Goal: Information Seeking & Learning: Learn about a topic

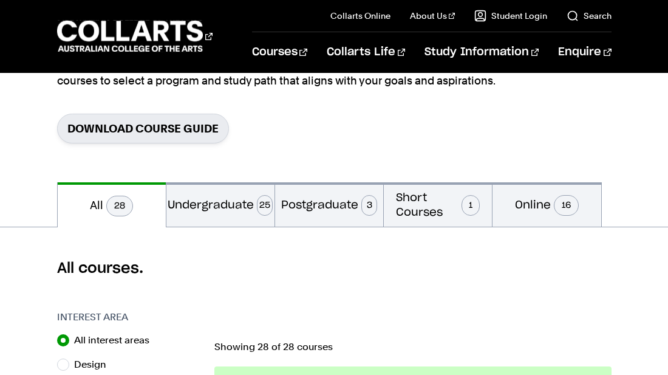
scroll to position [194, 0]
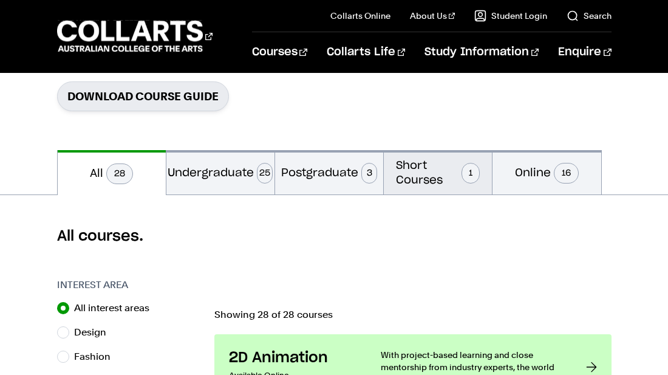
click at [469, 163] on span "1" at bounding box center [471, 173] width 19 height 21
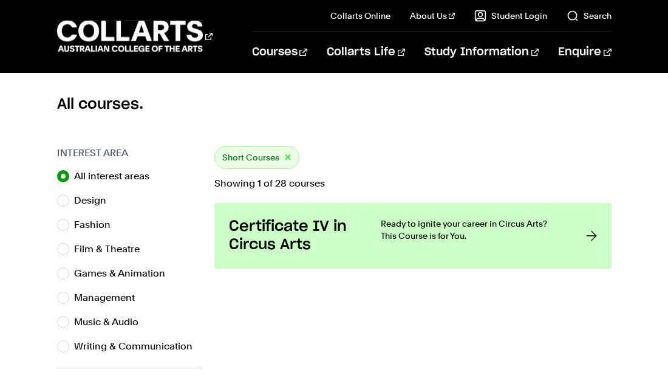
scroll to position [316, 0]
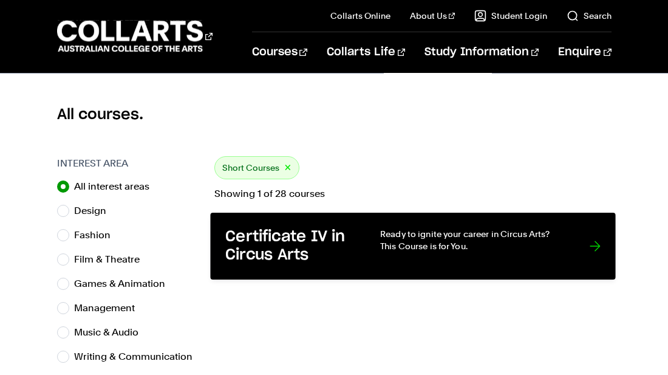
click at [586, 238] on link "Certificate IV in Circus Arts Ready to ignite your career in Circus Arts? This …" at bounding box center [412, 246] width 405 height 67
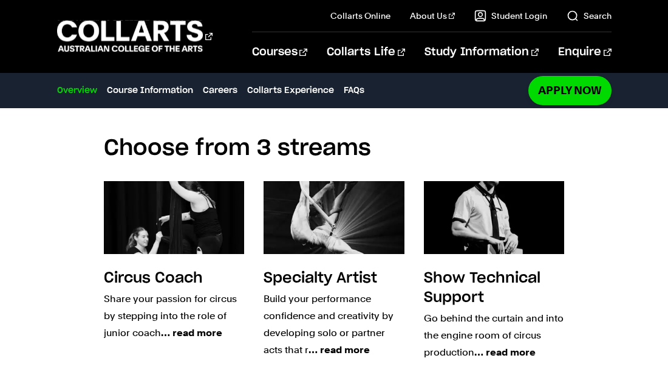
scroll to position [1337, 0]
